Goal: Understand site structure: Understand site structure

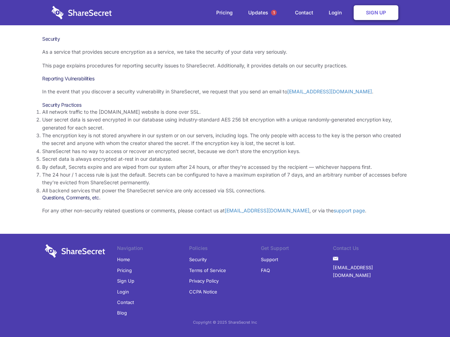
click at [225, 169] on li "By default, Secrets expire and are wiped from our system after 24 hours, or aft…" at bounding box center [224, 167] width 365 height 8
click at [274, 13] on span "1" at bounding box center [274, 13] width 6 height 6
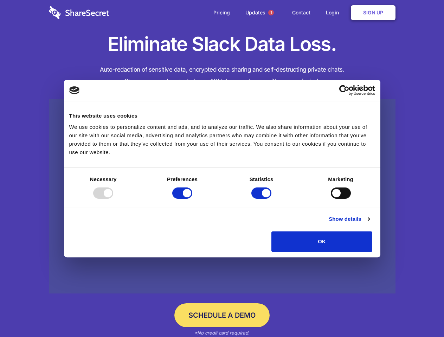
click at [113, 199] on div at bounding box center [103, 193] width 20 height 11
click at [192, 199] on input "Preferences" at bounding box center [182, 193] width 20 height 11
checkbox input "false"
click at [262, 199] on input "Statistics" at bounding box center [261, 193] width 20 height 11
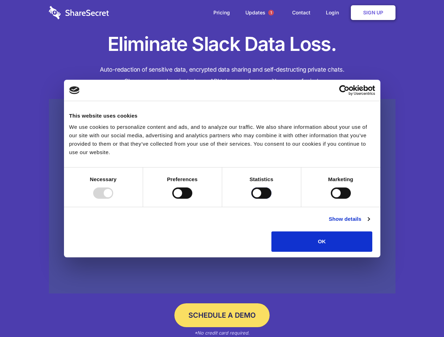
checkbox input "false"
click at [330, 199] on input "Marketing" at bounding box center [340, 193] width 20 height 11
checkbox input "true"
click at [369, 223] on link "Show details" at bounding box center [348, 219] width 41 height 8
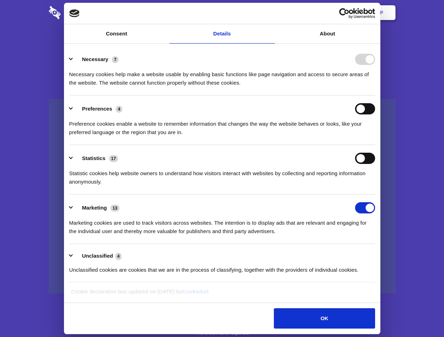
click at [375, 96] on li "Necessary 7 Necessary cookies help make a website usable by enabling basic func…" at bounding box center [222, 71] width 306 height 50
